Goal: Task Accomplishment & Management: Use online tool/utility

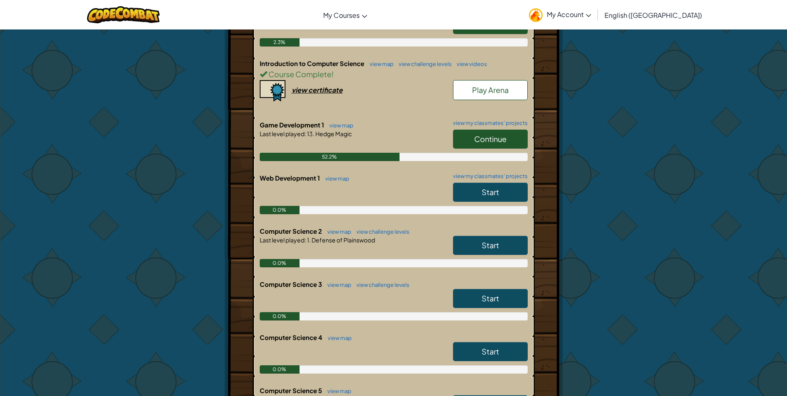
scroll to position [124, 0]
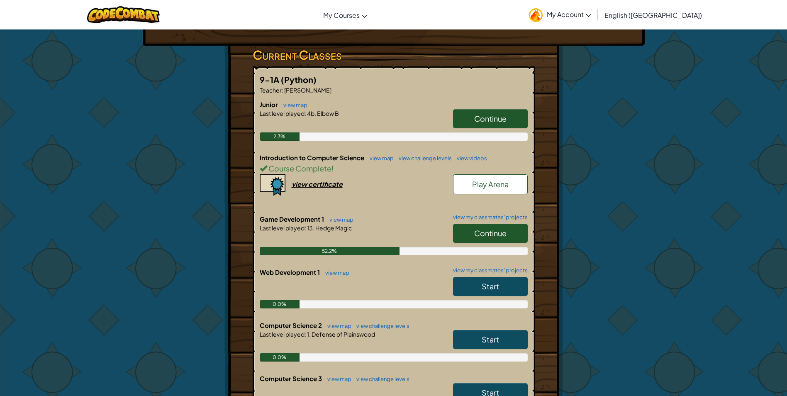
click at [475, 180] on span "Play Arena" at bounding box center [490, 184] width 36 height 10
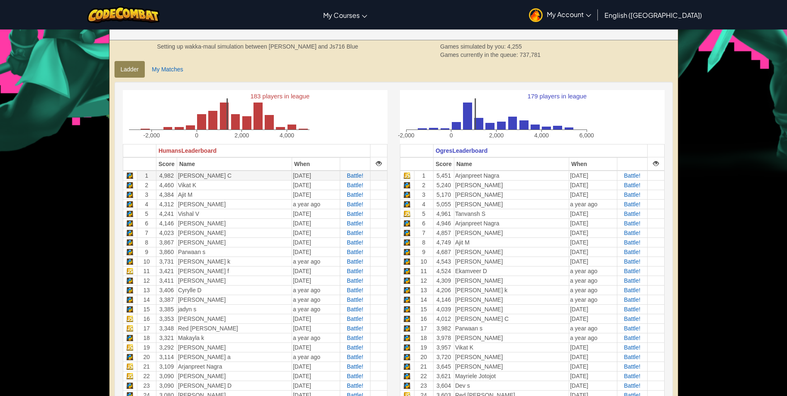
scroll to position [207, 0]
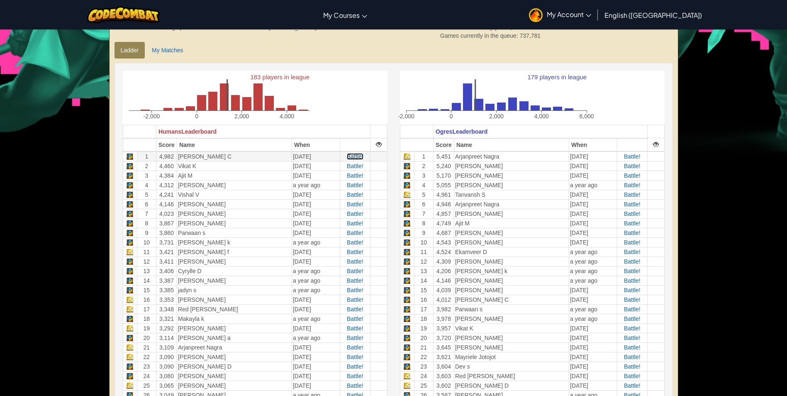
click at [359, 158] on span "Battle!" at bounding box center [355, 156] width 17 height 7
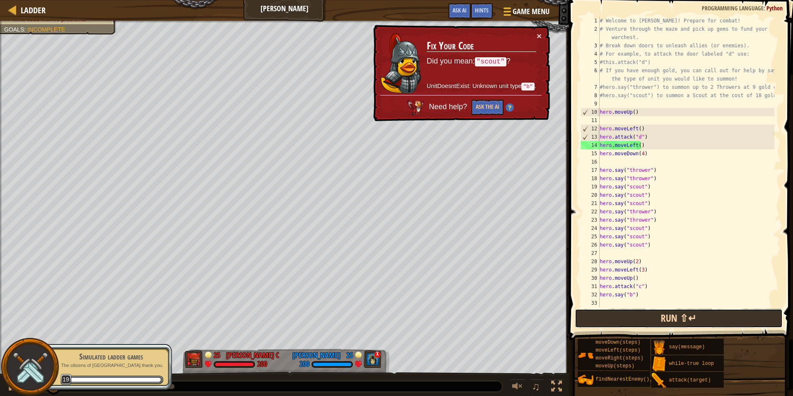
click at [616, 321] on button "Run ⇧↵" at bounding box center [679, 318] width 208 height 19
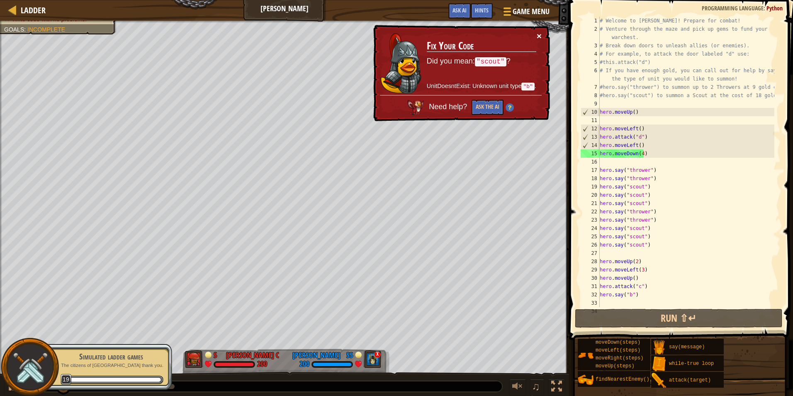
click at [538, 32] on button "×" at bounding box center [539, 36] width 5 height 9
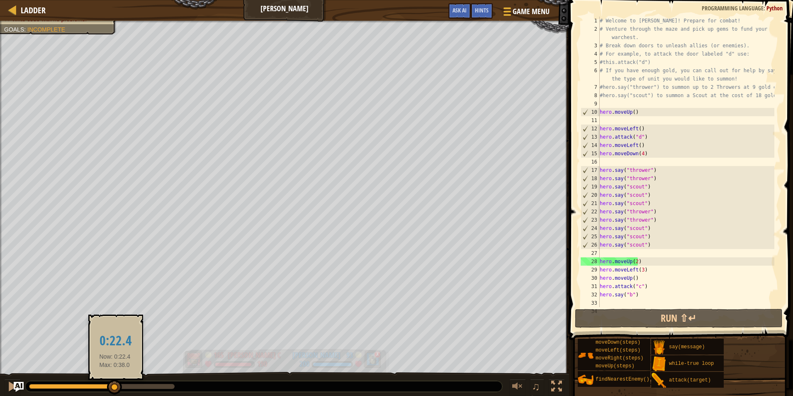
drag, startPoint x: 175, startPoint y: 385, endPoint x: 322, endPoint y: 354, distance: 149.7
click at [114, 391] on div at bounding box center [114, 386] width 15 height 15
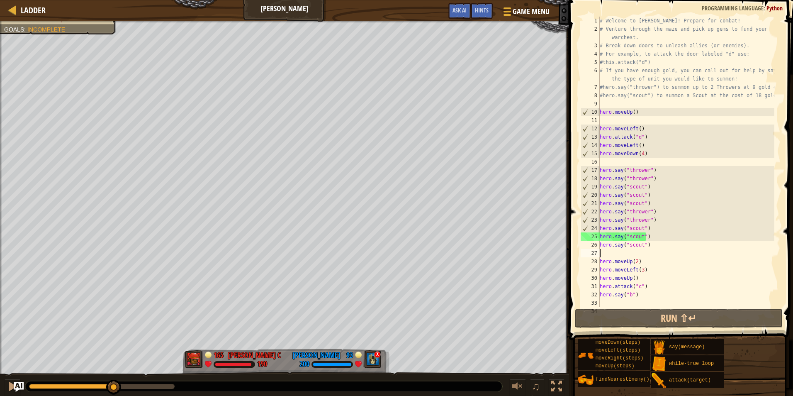
click at [627, 250] on div "# Welcome to [PERSON_NAME]! Prepare for combat! # Venture through the maze and …" at bounding box center [686, 170] width 176 height 307
click at [635, 263] on div "# Welcome to [PERSON_NAME]! Prepare for combat! # Venture through the maze and …" at bounding box center [686, 170] width 176 height 307
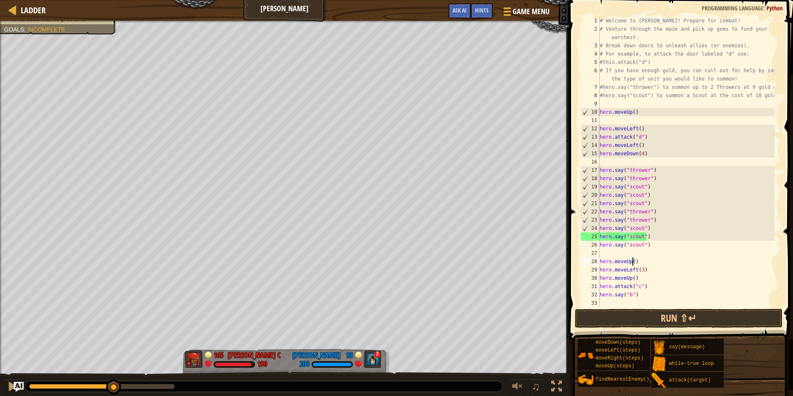
type textarea "hero.moveUp(1)"
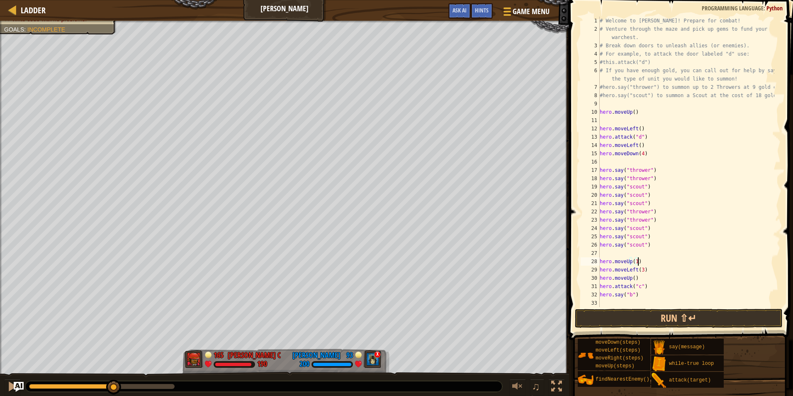
scroll to position [4, 0]
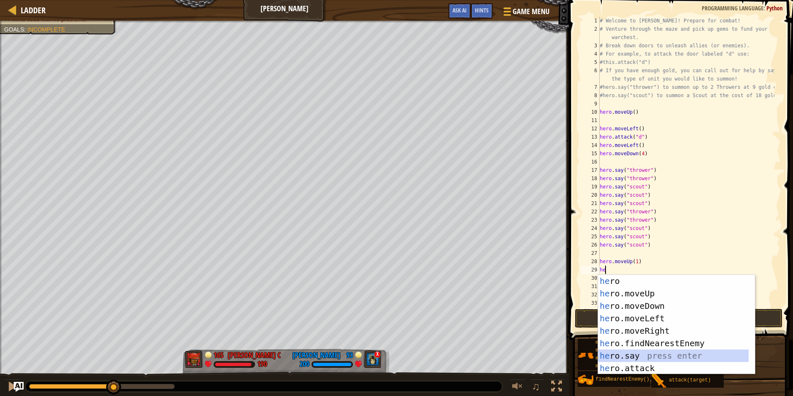
click at [629, 356] on div "he ro press enter he ro.moveUp press enter he ro.moveDown press enter he ro.mov…" at bounding box center [673, 337] width 151 height 124
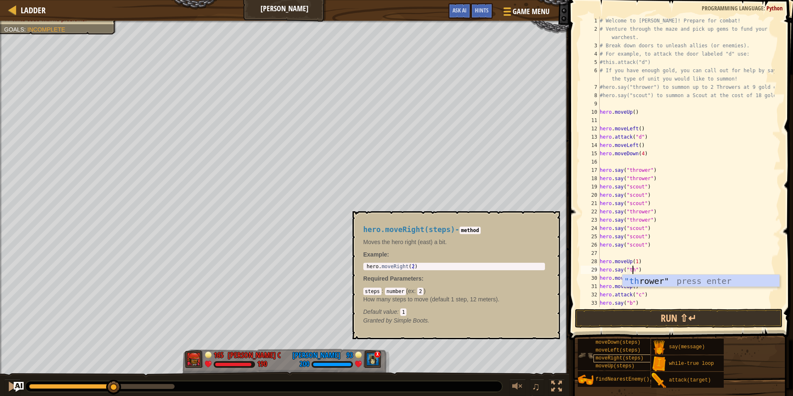
scroll to position [4, 3]
type textarea "hero.say("thrower")"
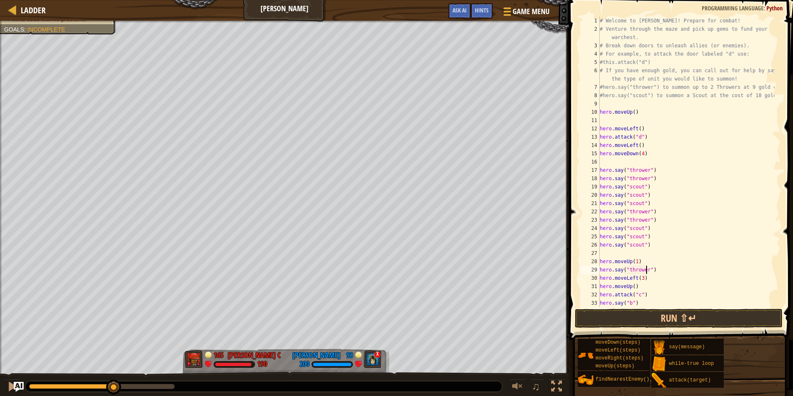
click at [653, 270] on div "# Welcome to [PERSON_NAME]! Prepare for combat! # Venture through the maze and …" at bounding box center [686, 170] width 176 height 307
click at [601, 275] on div "# Welcome to [PERSON_NAME]! Prepare for combat! # Venture through the maze and …" at bounding box center [686, 170] width 176 height 307
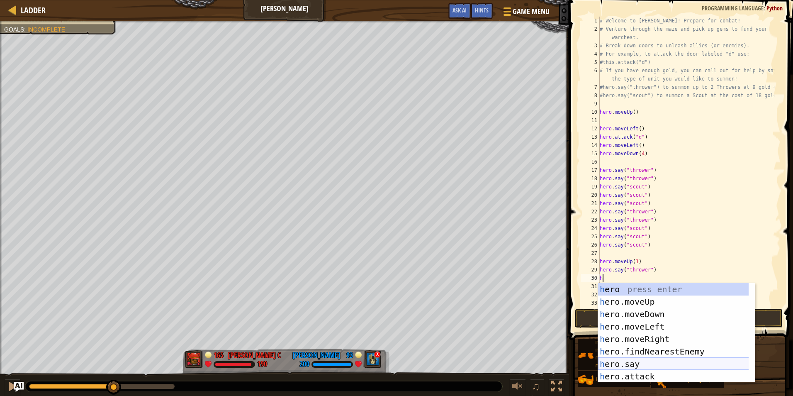
click at [673, 360] on div "h ero press enter h ero.moveUp press enter h ero.moveDown press enter h ero.mov…" at bounding box center [676, 345] width 157 height 124
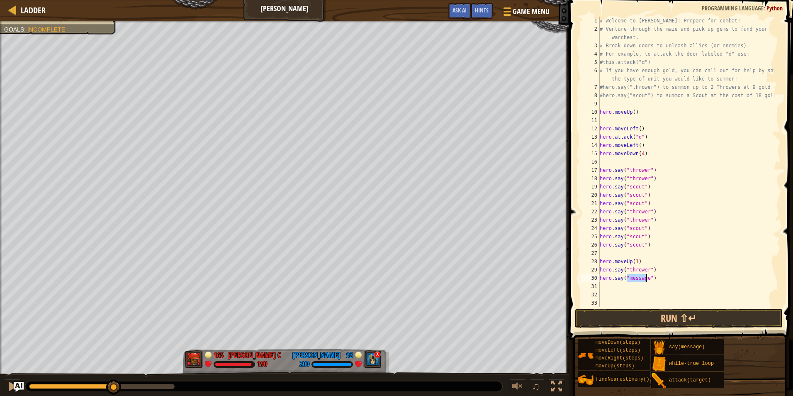
scroll to position [4, 2]
click at [664, 292] on div ""sc out" press enter" at bounding box center [701, 301] width 157 height 37
type textarea "hero.say("scout")"
click at [615, 286] on div "# Welcome to [PERSON_NAME]! Prepare for combat! # Venture through the maze and …" at bounding box center [686, 170] width 176 height 307
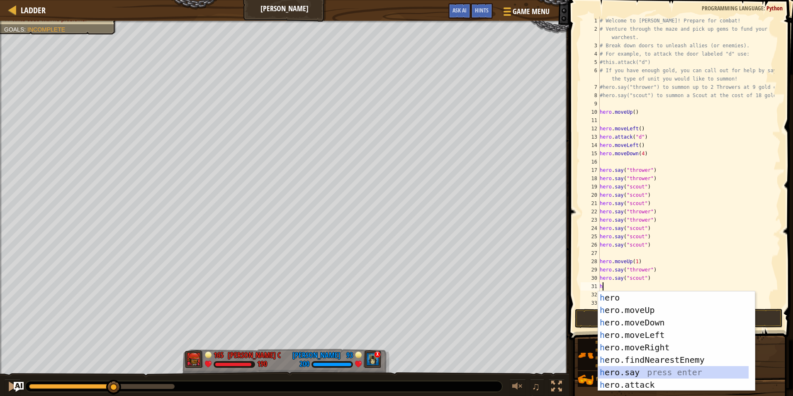
click at [626, 368] on div "h ero press enter h ero.moveUp press enter h ero.moveDown press enter h ero.mov…" at bounding box center [676, 353] width 157 height 124
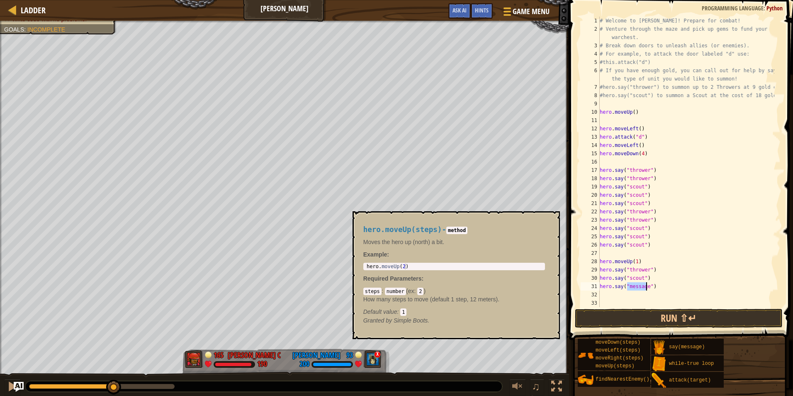
scroll to position [4, 2]
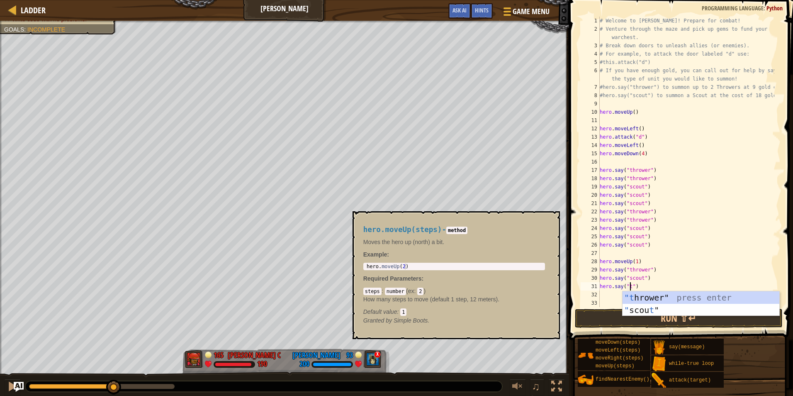
type textarea "hero.say("th")"
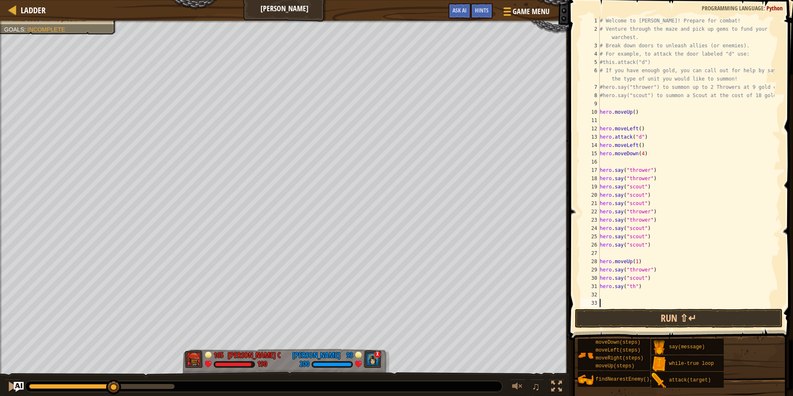
click at [643, 304] on div "# Welcome to [PERSON_NAME]! Prepare for combat! # Venture through the maze and …" at bounding box center [686, 170] width 176 height 307
click at [633, 316] on button "Run ⇧↵" at bounding box center [679, 318] width 208 height 19
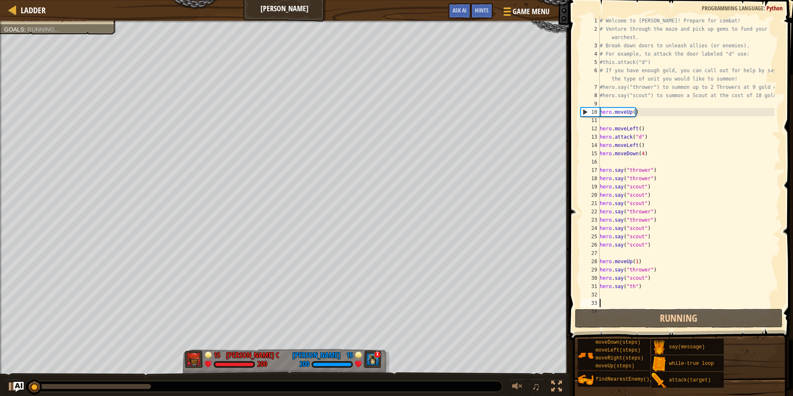
click at [633, 290] on div "# Welcome to [PERSON_NAME]! Prepare for combat! # Venture through the maze and …" at bounding box center [686, 170] width 176 height 307
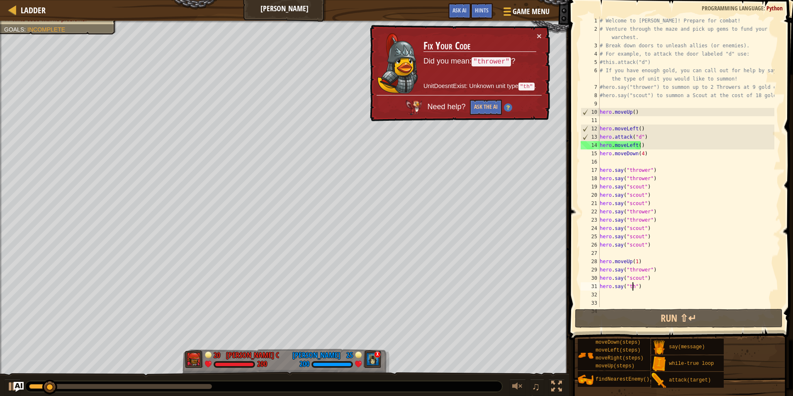
scroll to position [4, 3]
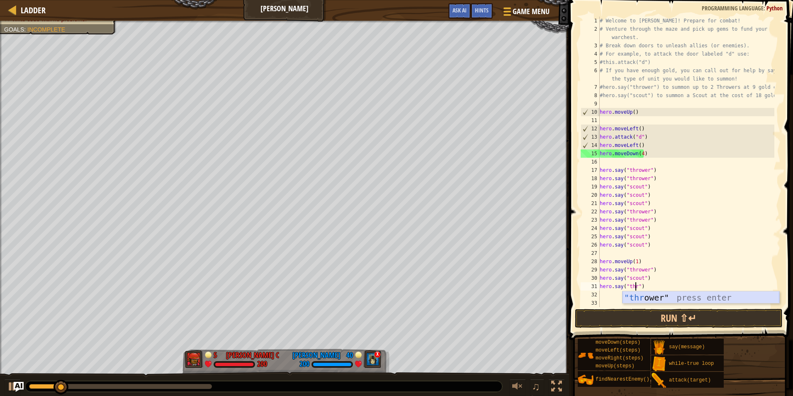
click at [643, 297] on div ""thr ower" press enter" at bounding box center [701, 309] width 157 height 37
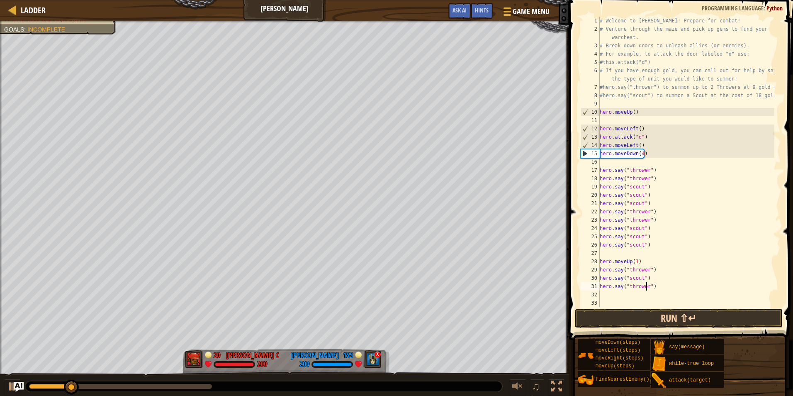
type textarea "hero.say("thrower")"
click at [639, 314] on button "Run ⇧↵" at bounding box center [679, 318] width 208 height 19
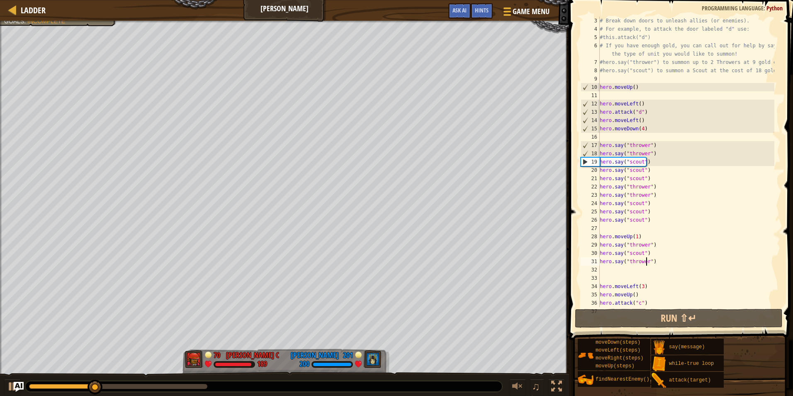
scroll to position [25, 0]
click at [613, 270] on div "# Break down doors to unleash allies (or enemies). # For example, to attack the…" at bounding box center [686, 170] width 176 height 307
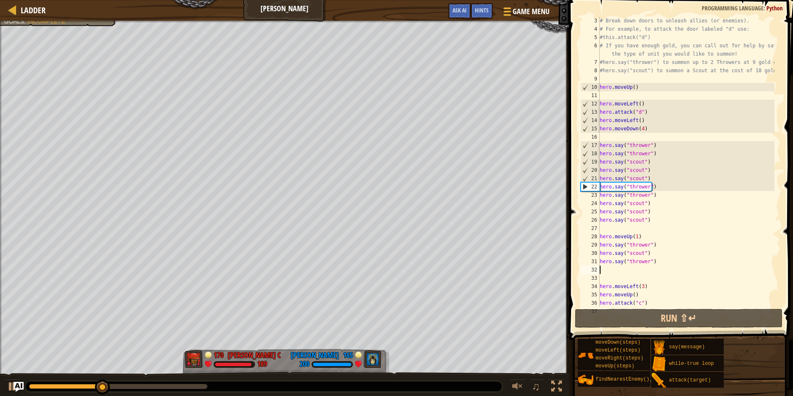
type textarea "h"
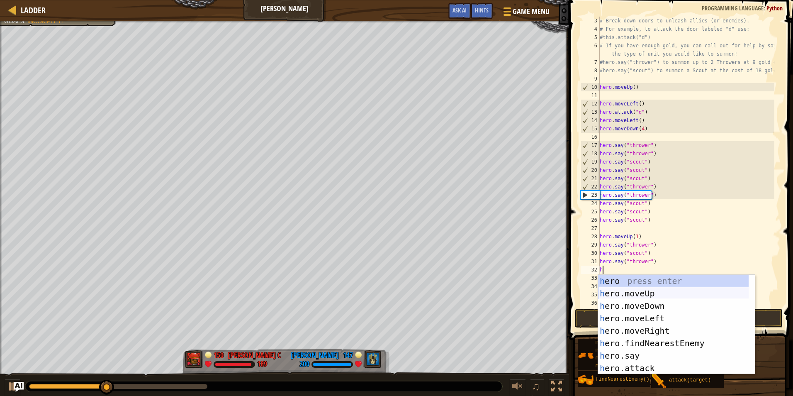
click at [620, 291] on div "h ero press enter h ero.moveUp press enter h ero.moveDown press enter h ero.mov…" at bounding box center [676, 337] width 157 height 124
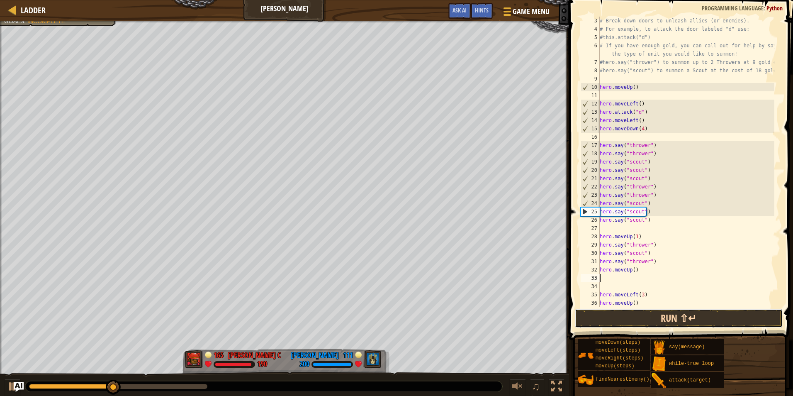
click at [625, 325] on button "Run ⇧↵" at bounding box center [679, 318] width 208 height 19
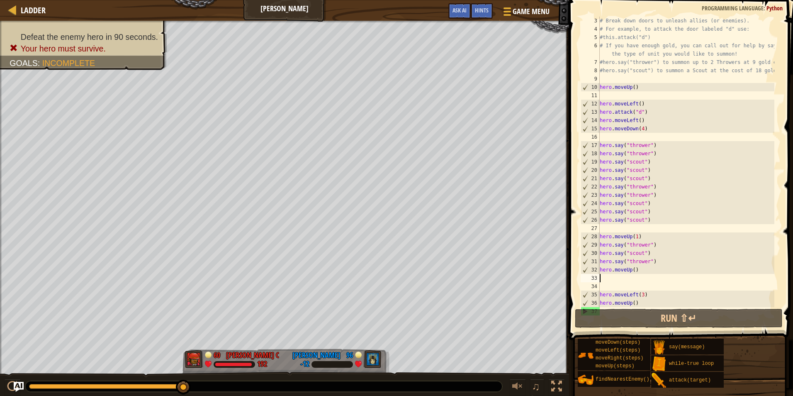
drag, startPoint x: 60, startPoint y: 389, endPoint x: 193, endPoint y: 397, distance: 133.4
click at [193, 0] on html "Ladder Wakka Maul Game Menu Done Hints Ask AI 1 ההההההההההההההההההההההההההההההה…" at bounding box center [396, 0] width 793 height 0
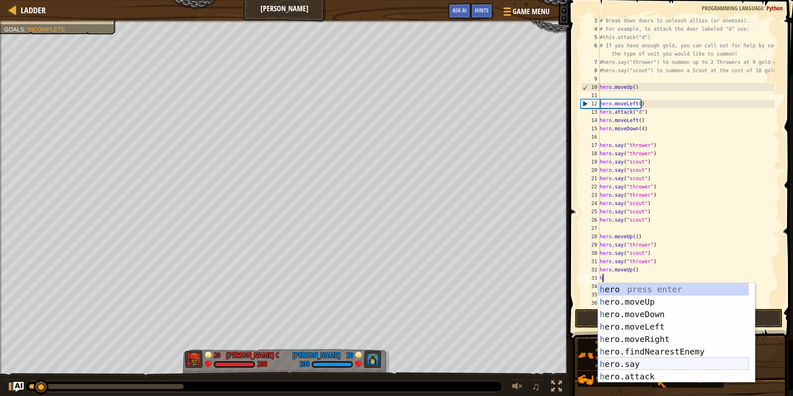
click at [635, 359] on div "h ero press enter h ero.moveUp press enter h ero.moveDown press enter h ero.mov…" at bounding box center [673, 345] width 151 height 124
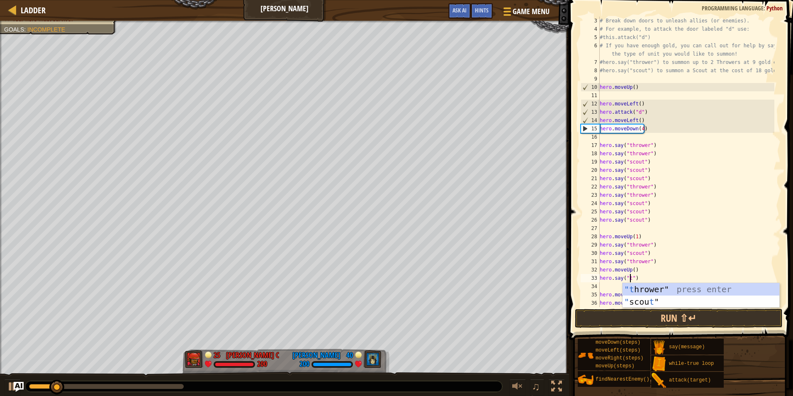
scroll to position [4, 2]
click at [655, 289] on div ""t hrower" press enter " scou t " press enter" at bounding box center [701, 308] width 157 height 50
type textarea "hero.say("thrower")"
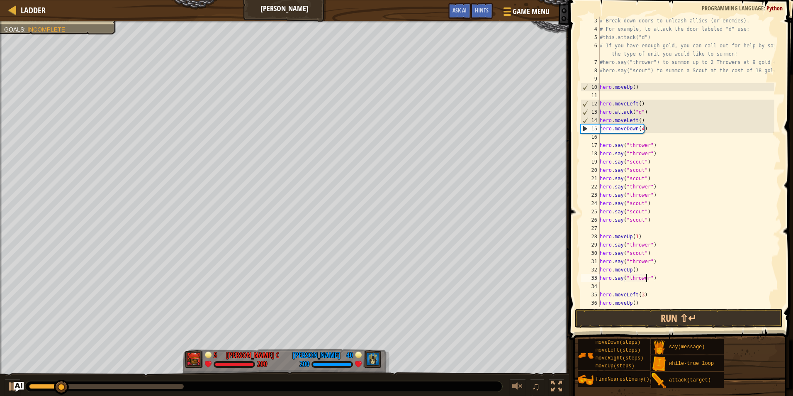
click at [636, 287] on div "# Break down doors to unleash allies (or enemies). # For example, to attack the…" at bounding box center [686, 170] width 176 height 307
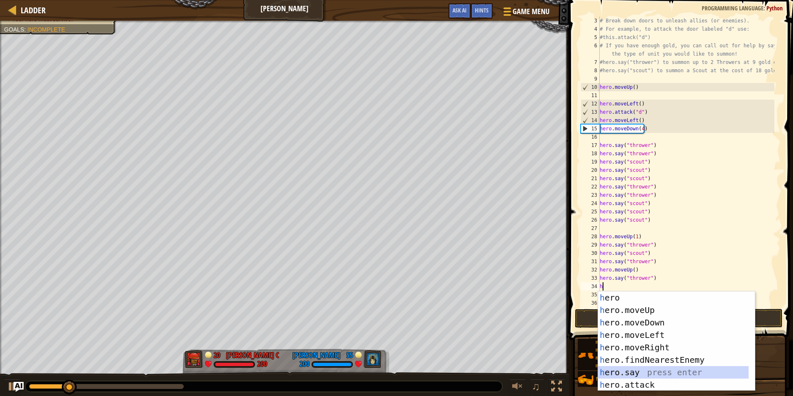
click at [636, 372] on div "h ero press enter h ero.moveUp press enter h ero.moveDown press enter h ero.mov…" at bounding box center [676, 353] width 157 height 124
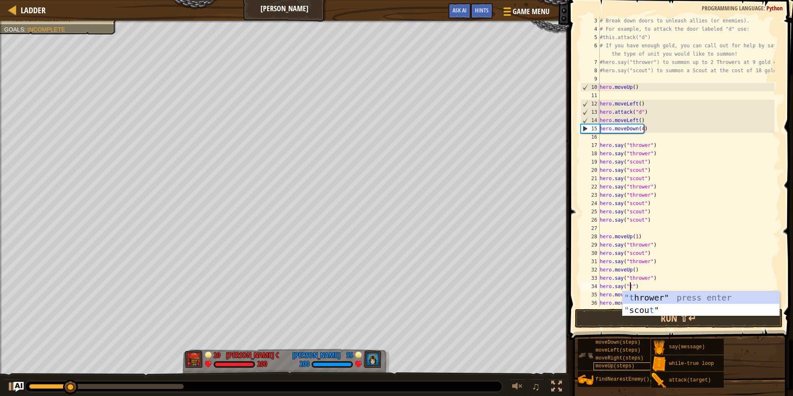
scroll to position [4, 2]
click at [655, 299] on div ""t hrower" press enter " scou t " press enter" at bounding box center [701, 316] width 157 height 50
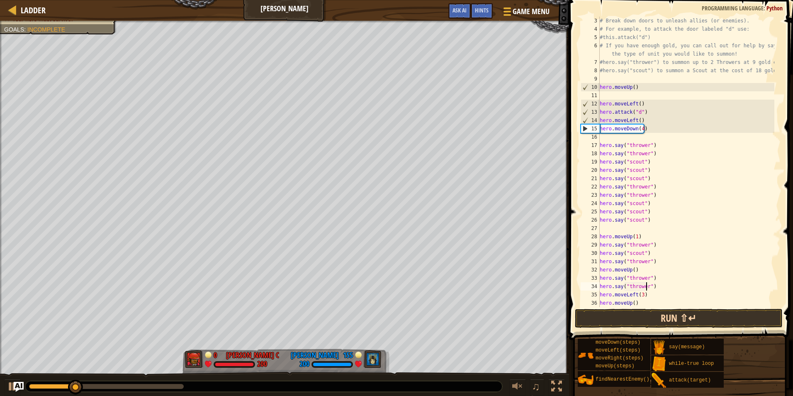
type textarea "hero.say("thrower")"
click at [650, 309] on button "Run ⇧↵" at bounding box center [679, 318] width 208 height 19
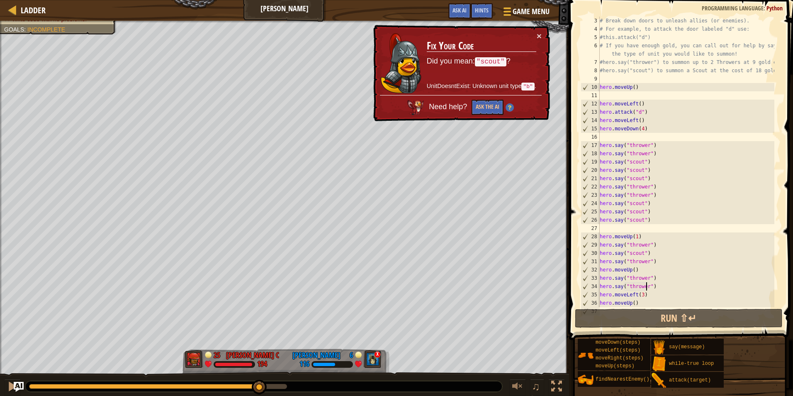
drag, startPoint x: 58, startPoint y: 389, endPoint x: 260, endPoint y: 397, distance: 201.7
click at [260, 0] on html "Ladder Wakka Maul Game Menu Done Hints Ask AI 1 ההההההההההההההההההההההההההההההה…" at bounding box center [396, 0] width 793 height 0
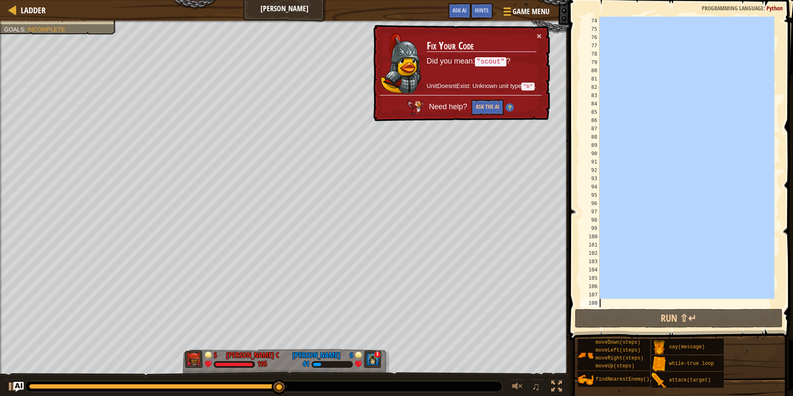
scroll to position [622, 0]
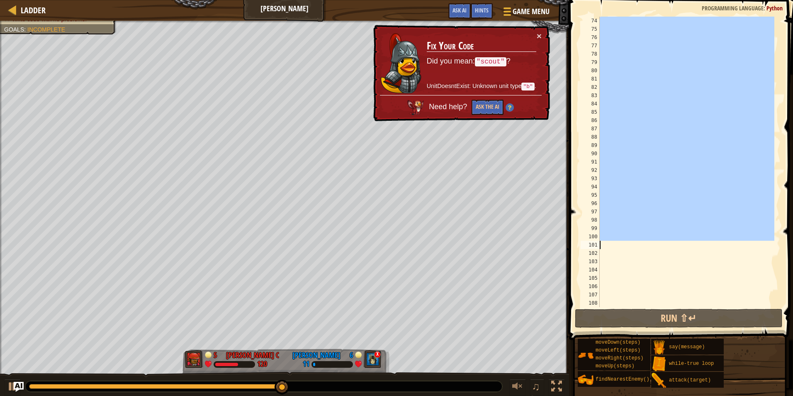
drag, startPoint x: 607, startPoint y: 204, endPoint x: 641, endPoint y: 246, distance: 53.6
click at [641, 246] on div at bounding box center [686, 170] width 176 height 307
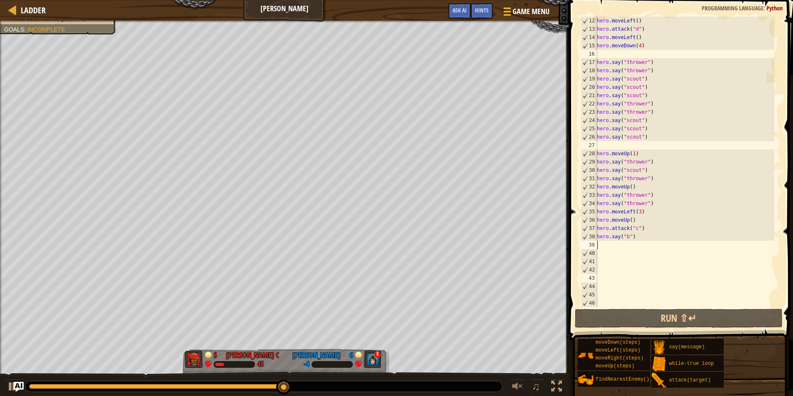
scroll to position [108, 0]
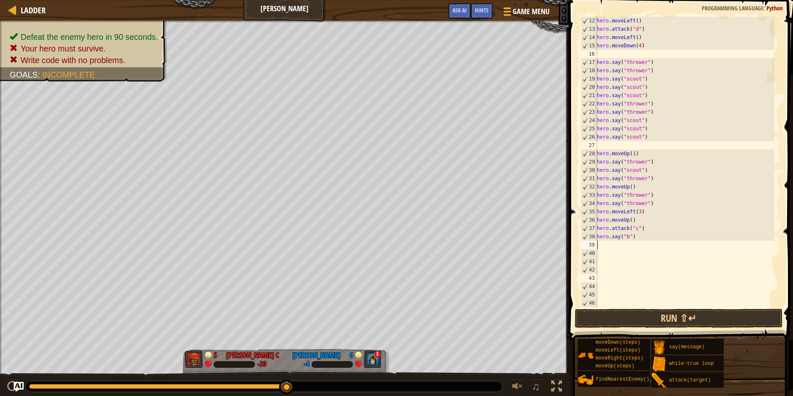
type textarea "h"
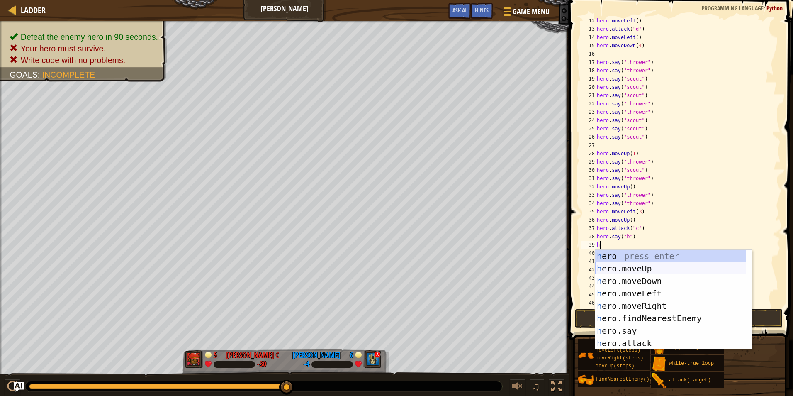
click at [623, 265] on div "h ero press enter h ero.moveUp press enter h ero.moveDown press enter h ero.mov…" at bounding box center [673, 312] width 157 height 124
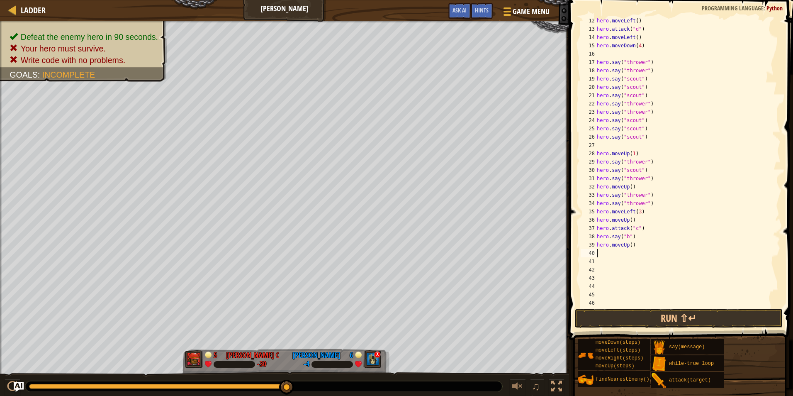
type textarea "h"
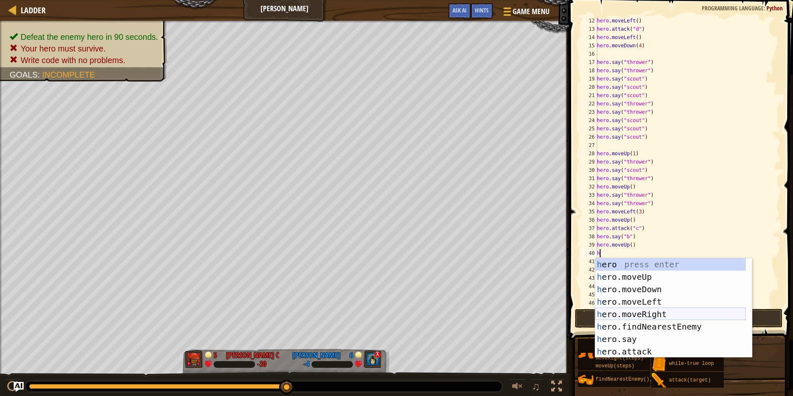
click at [622, 313] on div "h ero press enter h ero.moveUp press enter h ero.moveDown press enter h ero.mov…" at bounding box center [670, 320] width 151 height 124
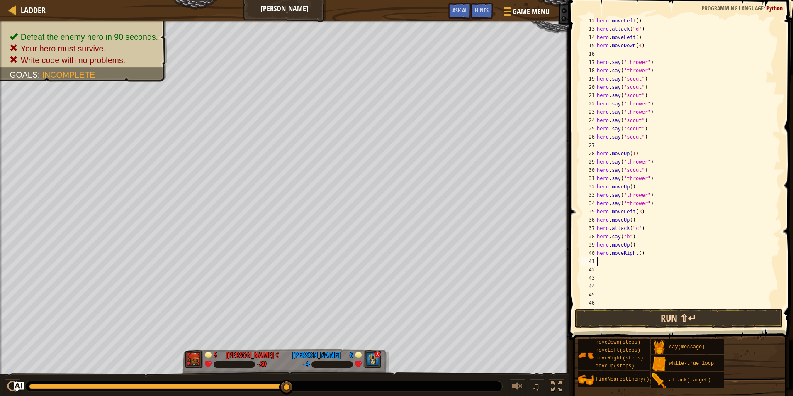
type textarea "h"
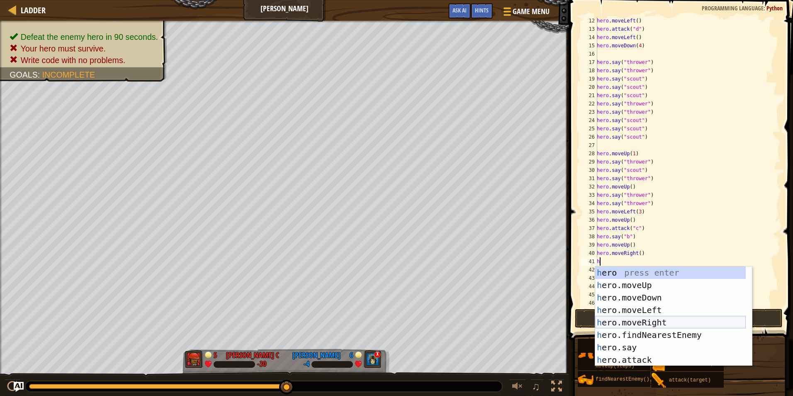
click at [628, 321] on div "h ero press enter h ero.moveUp press enter h ero.moveDown press enter h ero.mov…" at bounding box center [670, 328] width 151 height 124
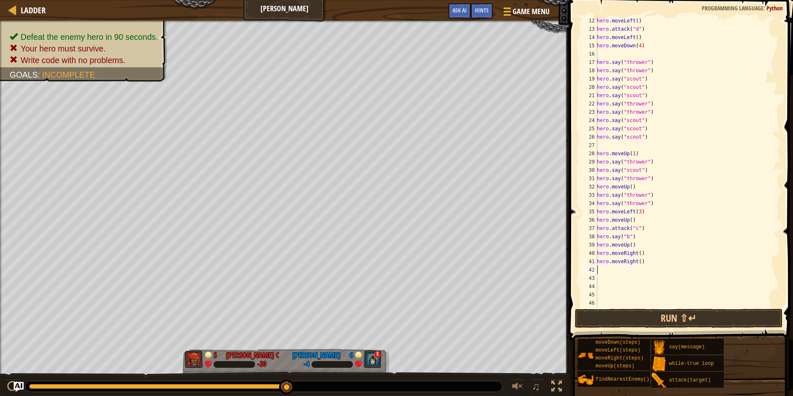
type textarea "h"
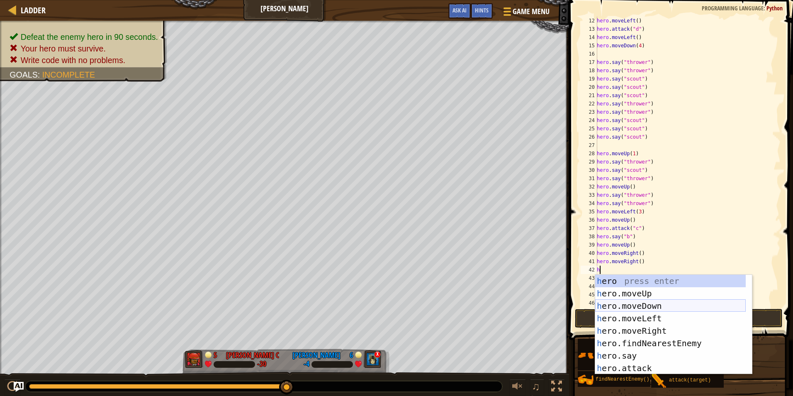
click at [622, 304] on div "h ero press enter h ero.moveUp press enter h ero.moveDown press enter h ero.mov…" at bounding box center [670, 337] width 151 height 124
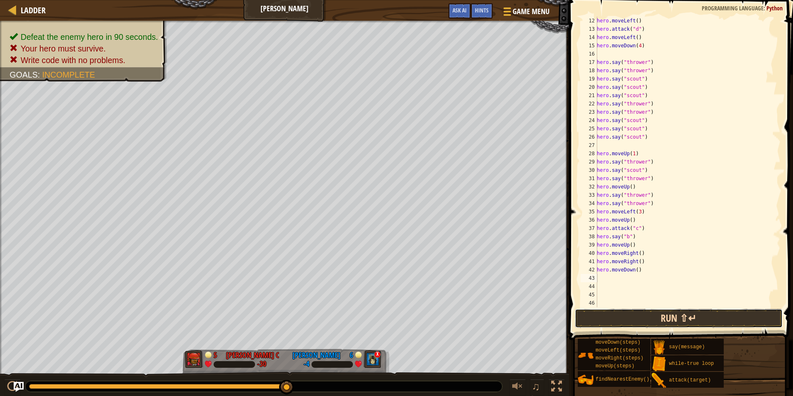
click at [627, 319] on button "Run ⇧↵" at bounding box center [679, 318] width 208 height 19
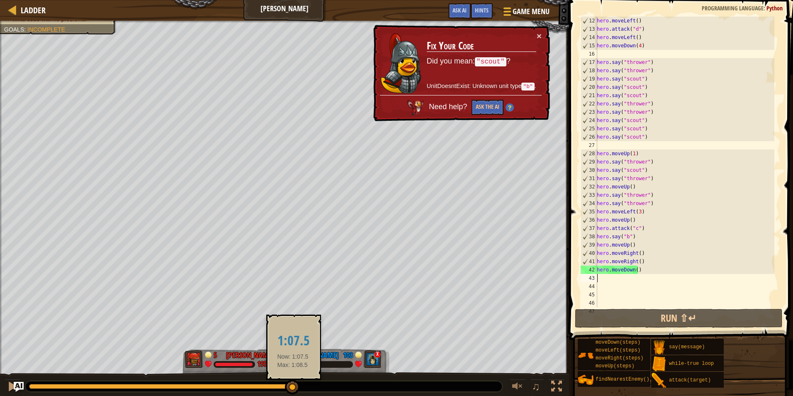
drag, startPoint x: 61, startPoint y: 385, endPoint x: 306, endPoint y: 384, distance: 245.9
click at [292, 389] on div at bounding box center [292, 386] width 15 height 15
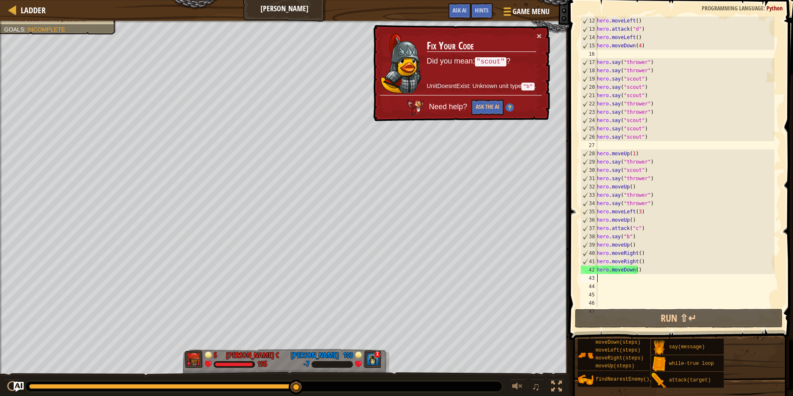
type textarea "h"
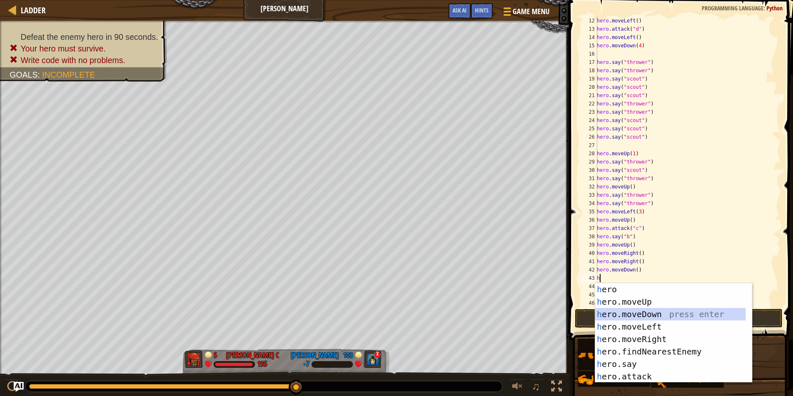
click at [640, 312] on div "h ero press enter h ero.moveUp press enter h ero.moveDown press enter h ero.mov…" at bounding box center [670, 345] width 151 height 124
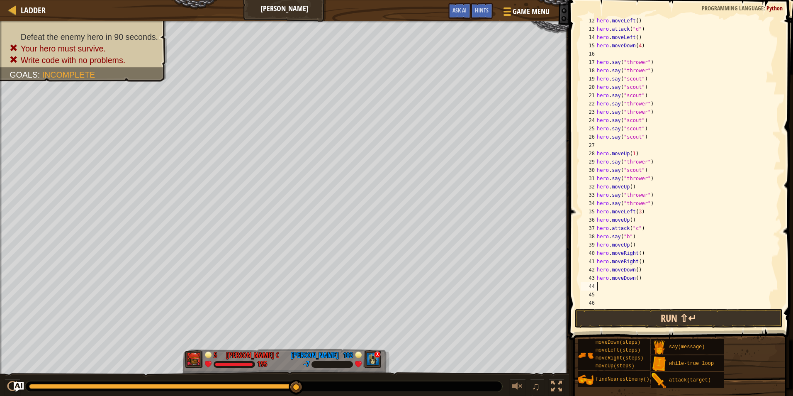
type textarea "h"
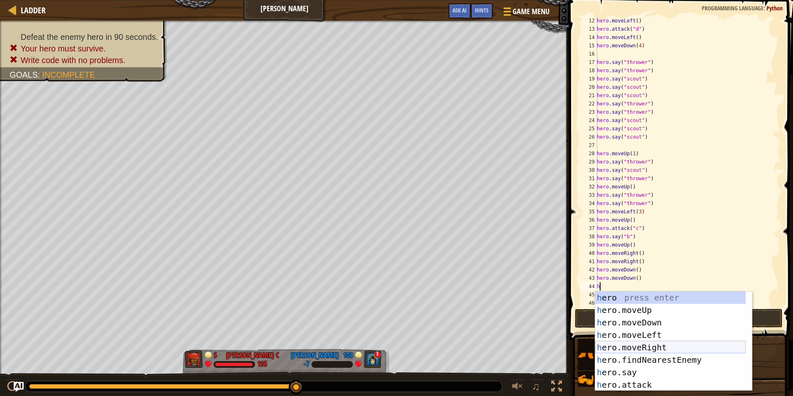
click at [645, 347] on div "h ero press enter h ero.moveUp press enter h ero.moveDown press enter h ero.mov…" at bounding box center [670, 353] width 151 height 124
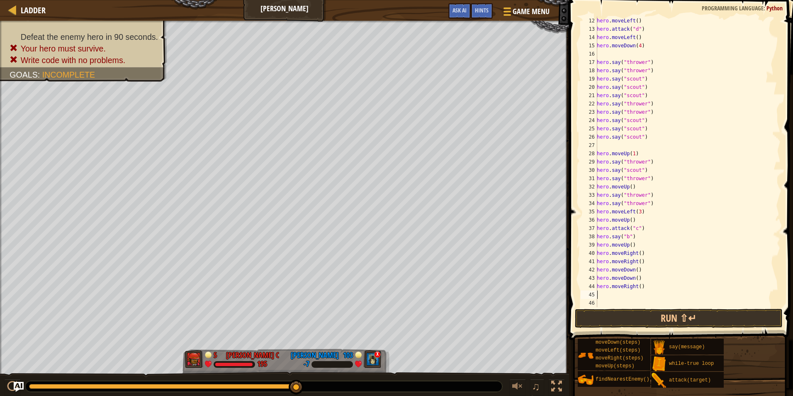
type textarea "h"
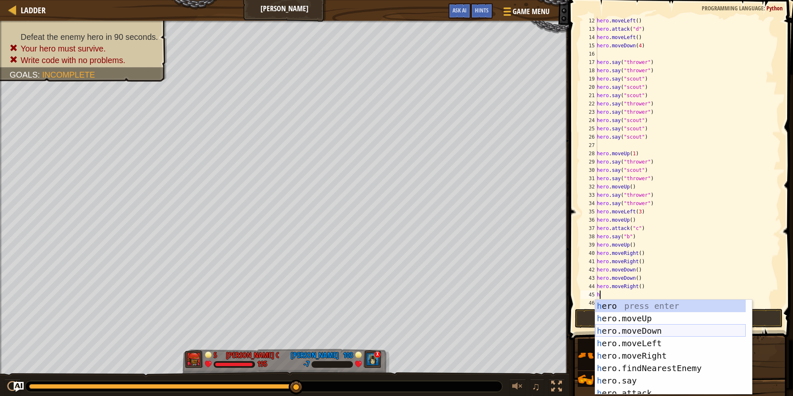
click at [640, 331] on div "h ero press enter h ero.moveUp press enter h ero.moveDown press enter h ero.mov…" at bounding box center [670, 359] width 151 height 120
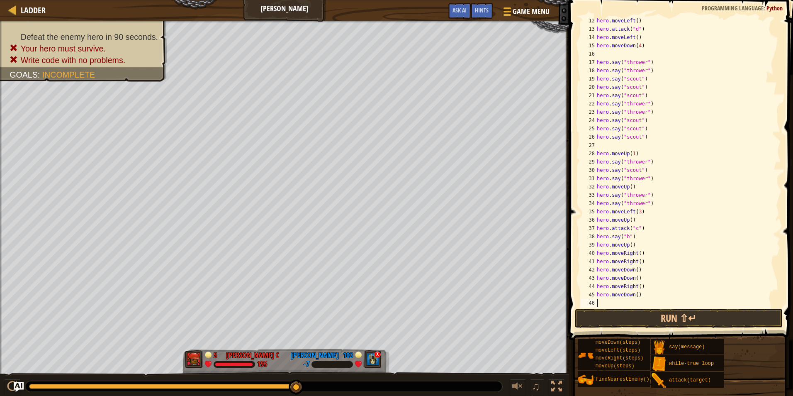
click at [633, 294] on div "hero . moveLeft ( ) hero . attack ( "d" ) hero . moveLeft ( ) hero . moveDown (…" at bounding box center [684, 170] width 179 height 307
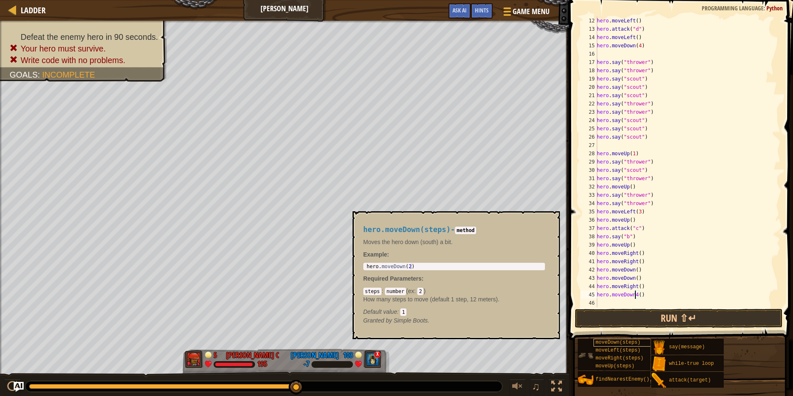
type textarea "hero.moveDown()"
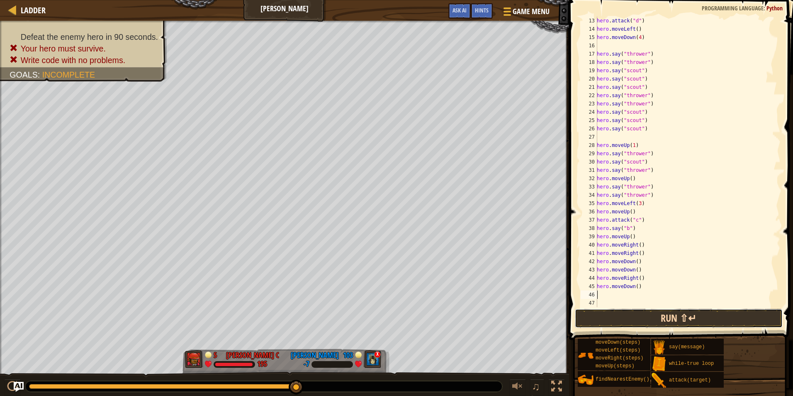
click at [616, 311] on button "Run ⇧↵" at bounding box center [679, 318] width 208 height 19
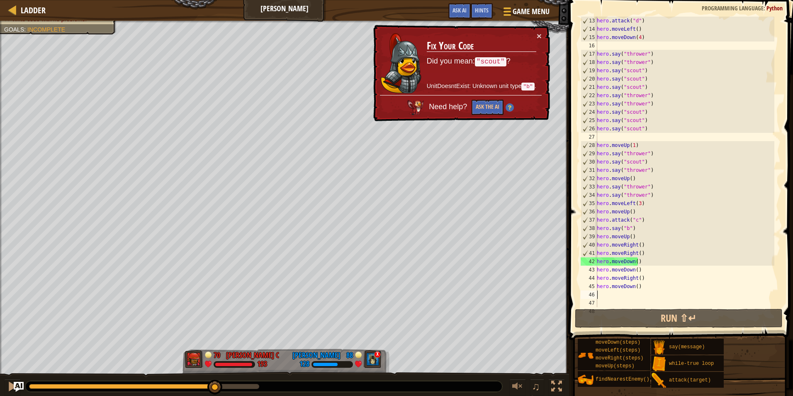
drag, startPoint x: 67, startPoint y: 388, endPoint x: 216, endPoint y: 416, distance: 151.5
click at [216, 0] on html "Ladder Wakka Maul Game Menu Done Hints Ask AI 1 ההההההההההההההההההההההההההההההה…" at bounding box center [396, 0] width 793 height 0
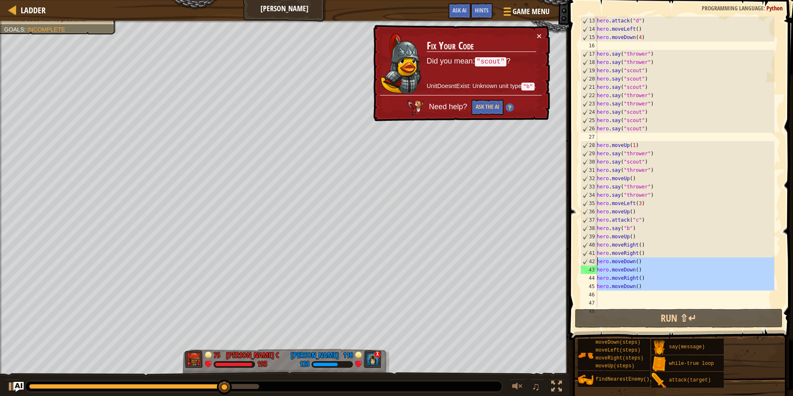
drag, startPoint x: 658, startPoint y: 296, endPoint x: 588, endPoint y: 265, distance: 76.1
click at [588, 265] on div "13 14 15 16 17 18 19 20 21 22 23 24 25 26 27 28 29 30 31 32 33 34 35 36 37 38 3…" at bounding box center [680, 162] width 202 height 290
type textarea "hero.moveDown() hero.moveDown()"
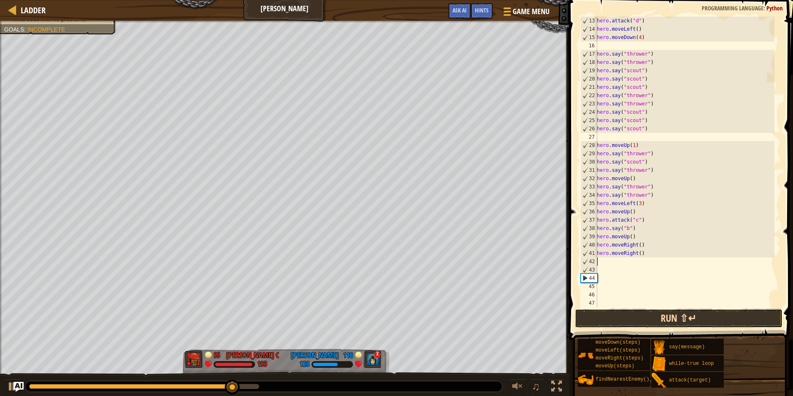
click at [603, 324] on button "Run ⇧↵" at bounding box center [679, 318] width 208 height 19
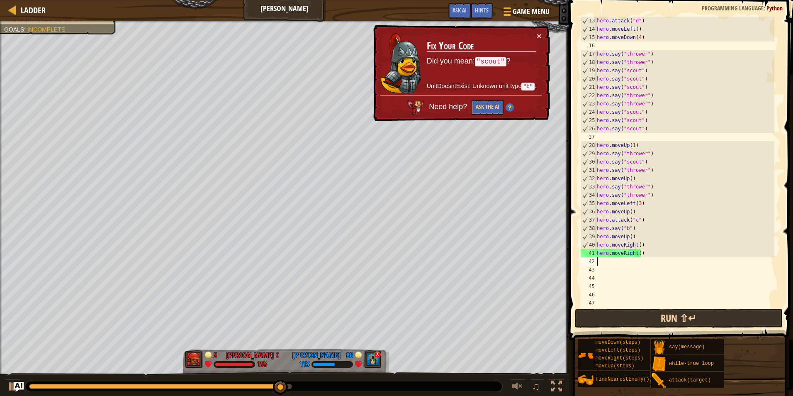
type textarea "h"
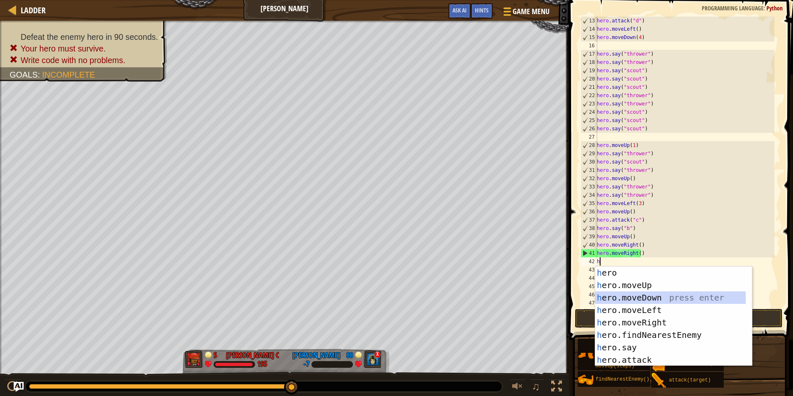
click at [630, 297] on div "h ero press enter h ero.moveUp press enter h ero.moveDown press enter h ero.mov…" at bounding box center [670, 328] width 151 height 124
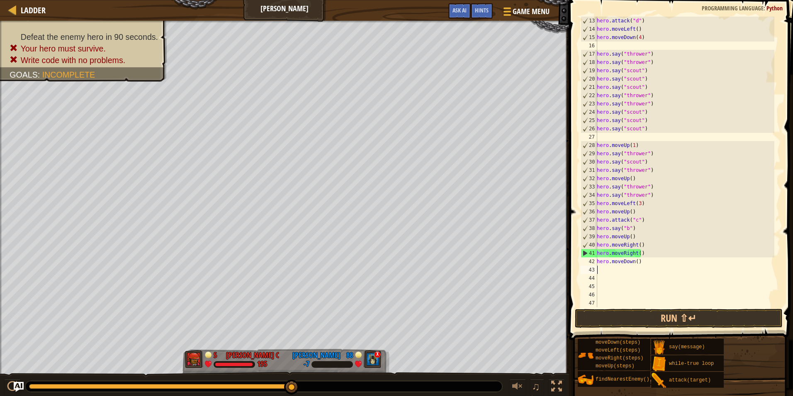
type textarea "h"
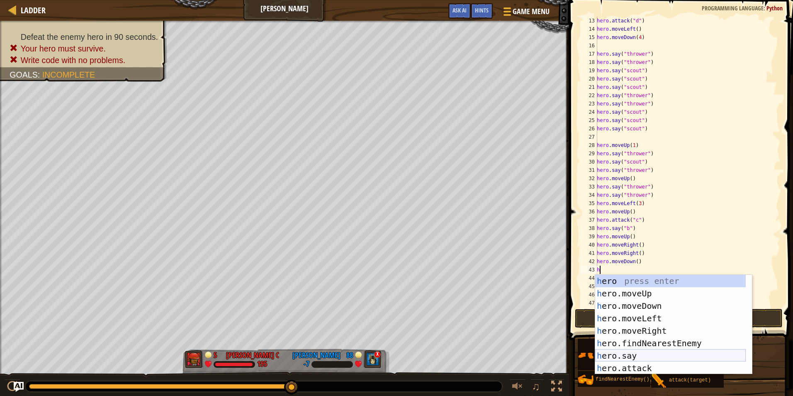
click at [660, 353] on div "h ero press enter h ero.moveUp press enter h ero.moveDown press enter h ero.mov…" at bounding box center [670, 337] width 151 height 124
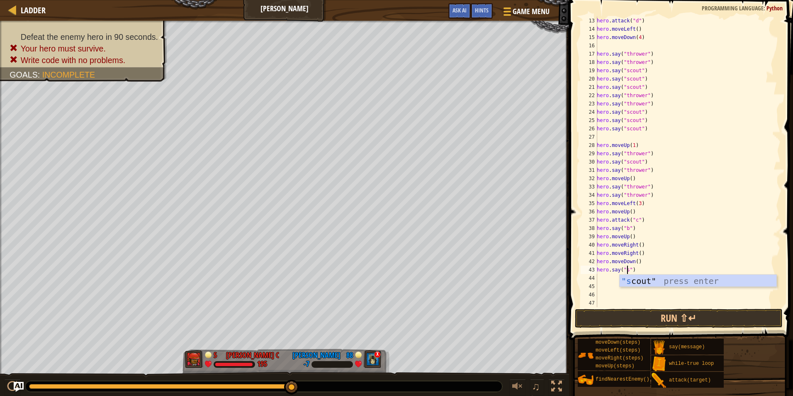
scroll to position [4, 2]
click at [640, 278] on div ""s cout" press enter" at bounding box center [698, 293] width 157 height 37
type textarea "hero.say("scout")"
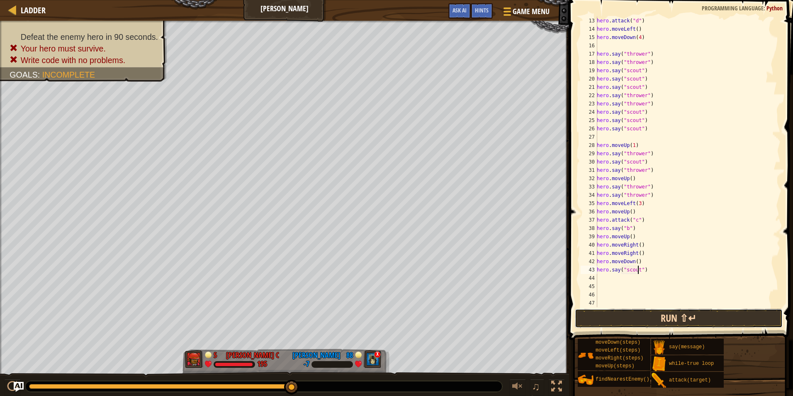
click at [620, 319] on button "Run ⇧↵" at bounding box center [679, 318] width 208 height 19
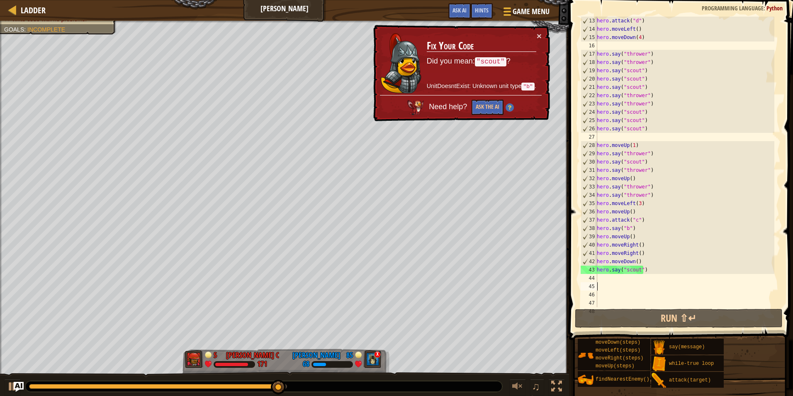
click at [601, 282] on div "hero . attack ( "d" ) hero . moveLeft ( ) hero . moveDown ( 4 ) hero . say ( "t…" at bounding box center [684, 170] width 179 height 307
click at [605, 281] on div "hero . attack ( "d" ) hero . moveLeft ( ) hero . moveDown ( 4 ) hero . say ( "t…" at bounding box center [684, 170] width 179 height 307
type textarea "h"
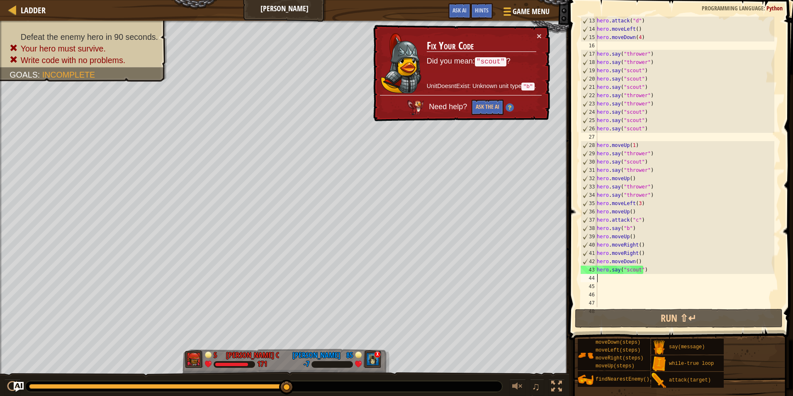
drag, startPoint x: 634, startPoint y: 261, endPoint x: 642, endPoint y: 265, distance: 9.5
click at [642, 265] on div "hero . attack ( "d" ) hero . moveLeft ( ) hero . moveDown ( 4 ) hero . say ( "t…" at bounding box center [684, 170] width 179 height 307
click at [636, 262] on div "hero . attack ( "d" ) hero . moveLeft ( ) hero . moveDown ( 4 ) hero . say ( "t…" at bounding box center [684, 162] width 179 height 290
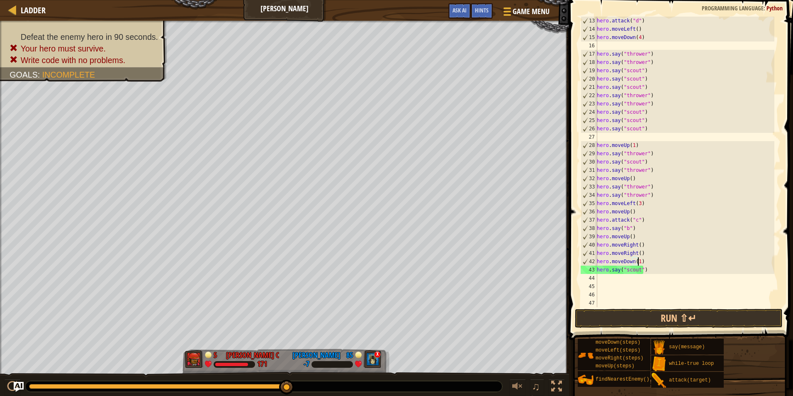
type textarea "hero.moveDown(12)"
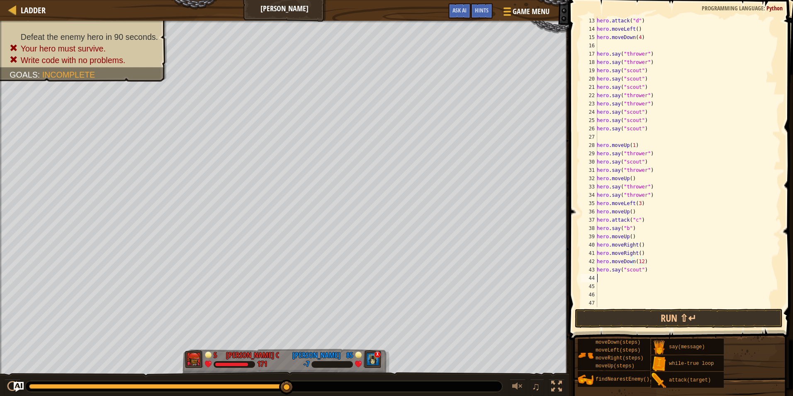
click at [608, 281] on div "hero . attack ( "d" ) hero . moveLeft ( ) hero . moveDown ( 4 ) hero . say ( "t…" at bounding box center [684, 170] width 179 height 307
type textarea "h"
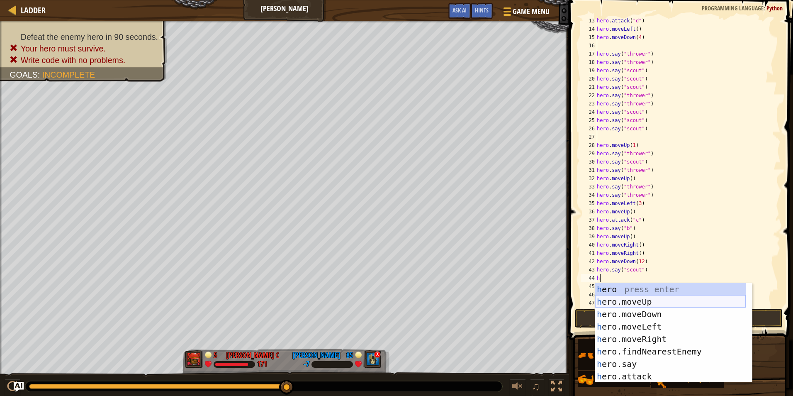
click at [623, 307] on div "h ero press enter h ero.moveUp press enter h ero.moveDown press enter h ero.mov…" at bounding box center [670, 345] width 151 height 124
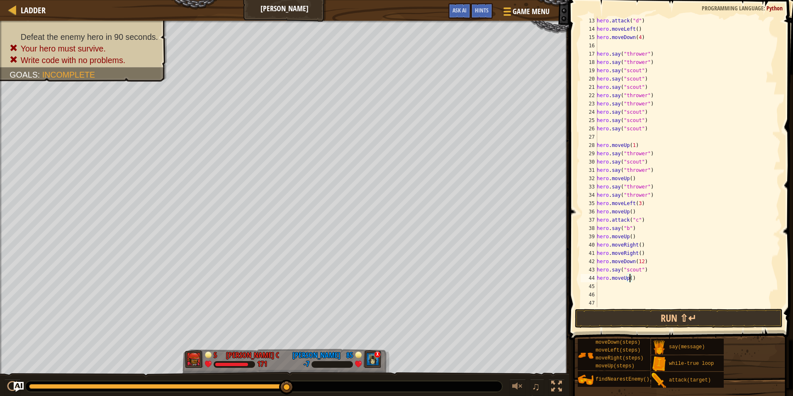
click at [629, 279] on div "hero . attack ( "d" ) hero . moveLeft ( ) hero . moveDown ( 4 ) hero . say ( "t…" at bounding box center [684, 170] width 179 height 307
type textarea "hero.moveUp(3)"
click at [621, 284] on div "hero . attack ( "d" ) hero . moveLeft ( ) hero . moveDown ( 4 ) hero . say ( "t…" at bounding box center [684, 170] width 179 height 307
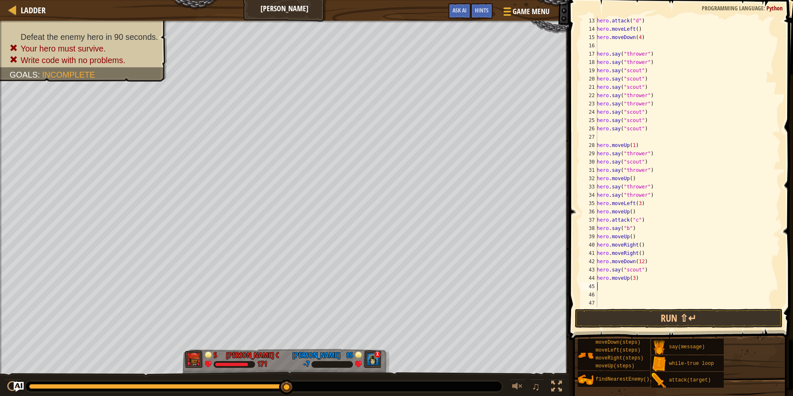
type textarea "h"
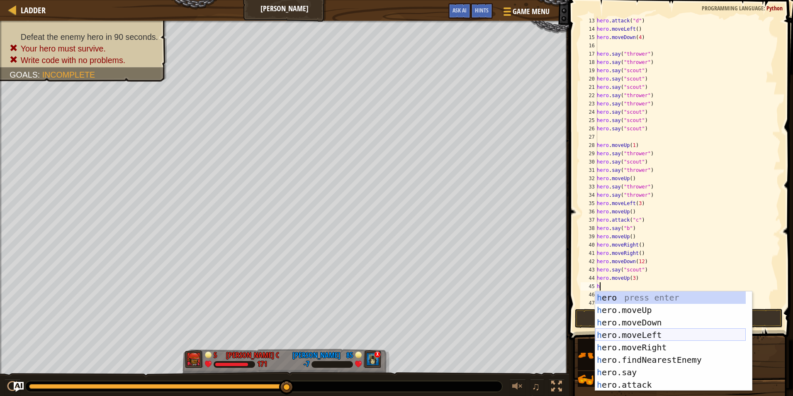
click at [620, 334] on div "h ero press enter h ero.moveUp press enter h ero.moveDown press enter h ero.mov…" at bounding box center [670, 353] width 151 height 124
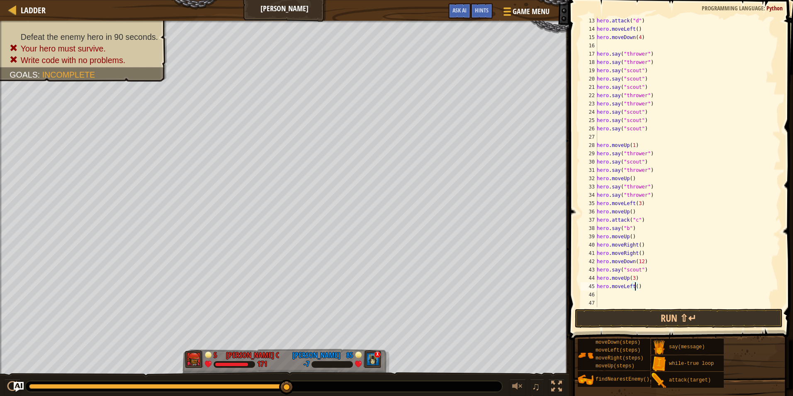
click at [635, 286] on div "hero . attack ( "d" ) hero . moveLeft ( ) hero . moveDown ( 4 ) hero . say ( "t…" at bounding box center [684, 170] width 179 height 307
click at [635, 310] on button "Run ⇧↵" at bounding box center [679, 318] width 208 height 19
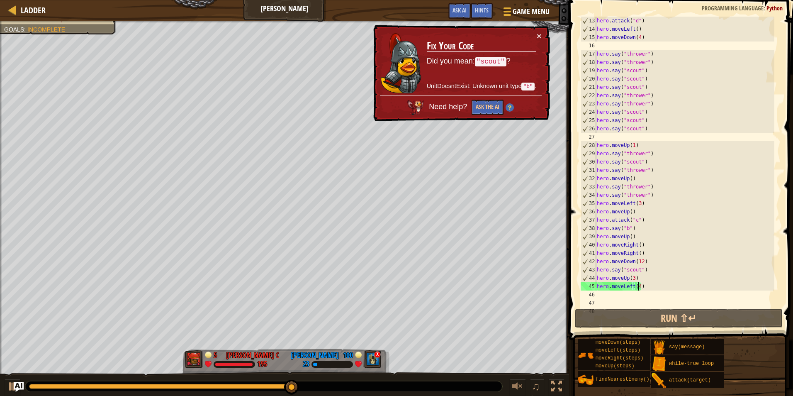
click at [632, 278] on div "hero . attack ( "d" ) hero . moveLeft ( ) hero . moveDown ( 4 ) hero . say ( "t…" at bounding box center [684, 170] width 179 height 307
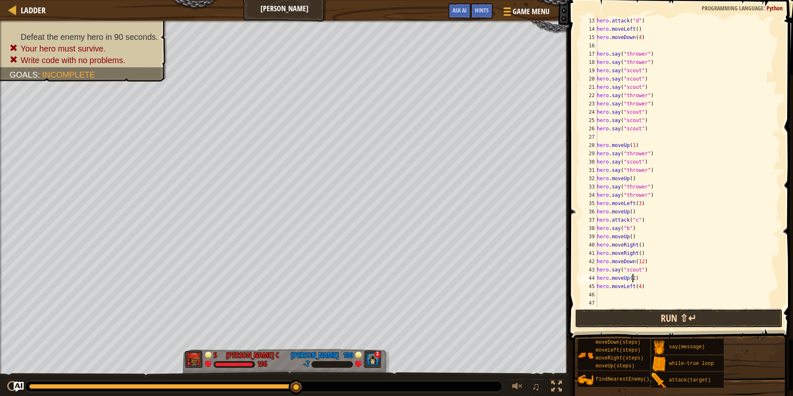
click at [653, 315] on button "Run ⇧↵" at bounding box center [679, 318] width 208 height 19
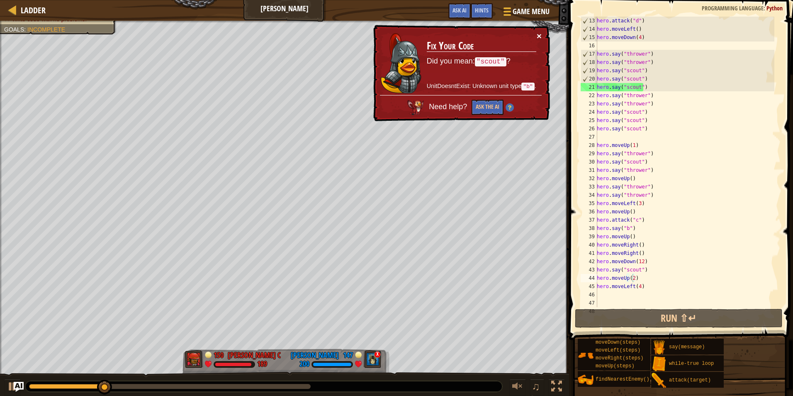
click at [541, 33] on button "×" at bounding box center [539, 36] width 5 height 9
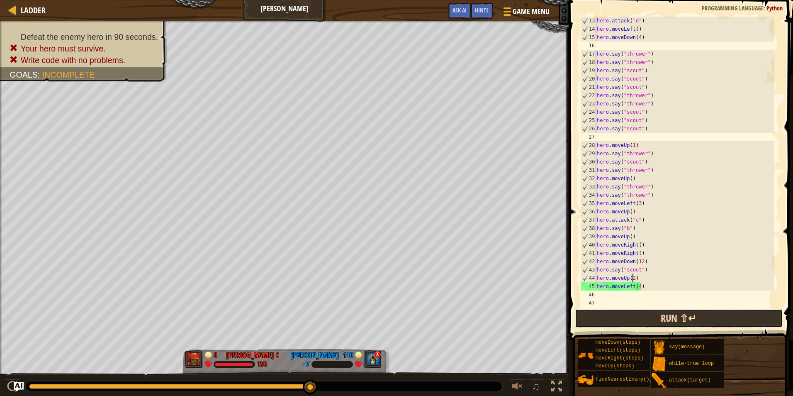
click at [620, 318] on button "Run ⇧↵" at bounding box center [679, 318] width 208 height 19
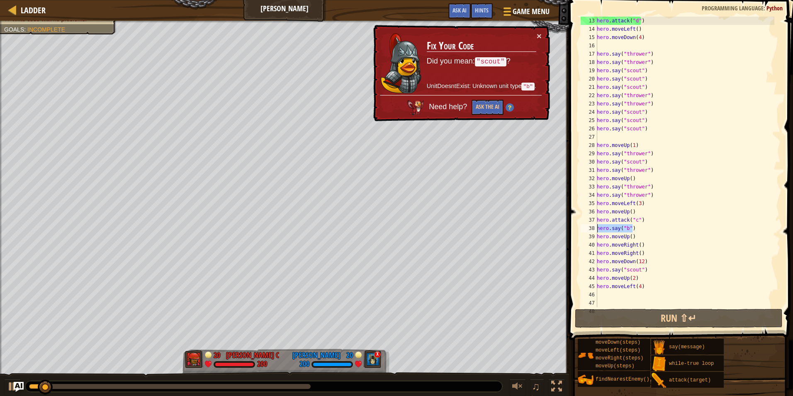
drag, startPoint x: 635, startPoint y: 229, endPoint x: 585, endPoint y: 229, distance: 50.2
click at [585, 230] on div "hero.moveUp(2) 13 14 15 16 17 18 19 20 21 22 23 24 25 26 27 28 29 30 31 32 33 3…" at bounding box center [680, 162] width 202 height 290
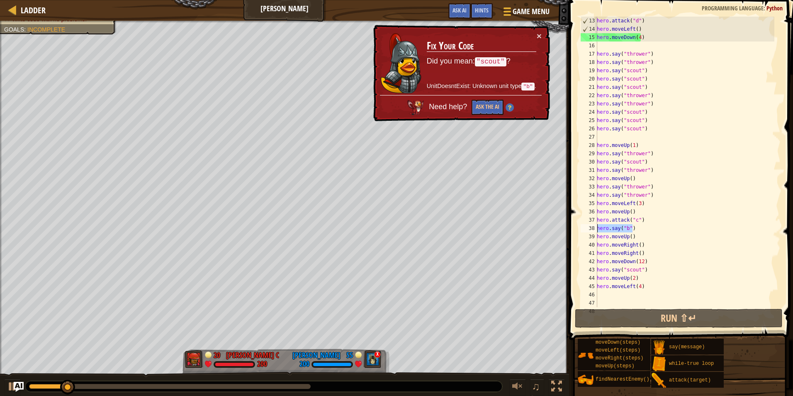
scroll to position [4, 0]
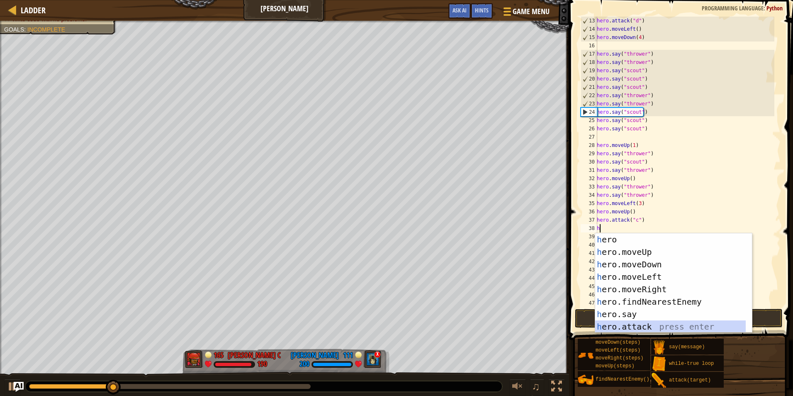
click at [643, 324] on div "h ero press enter h ero.moveUp press enter h ero.moveDown press enter h ero.mov…" at bounding box center [670, 295] width 151 height 124
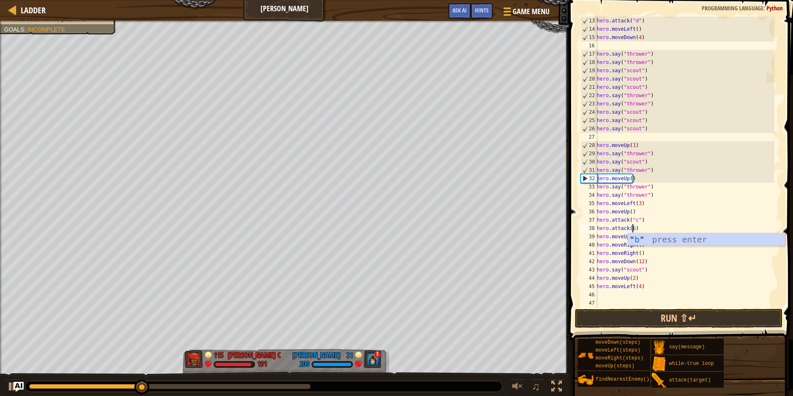
scroll to position [4, 2]
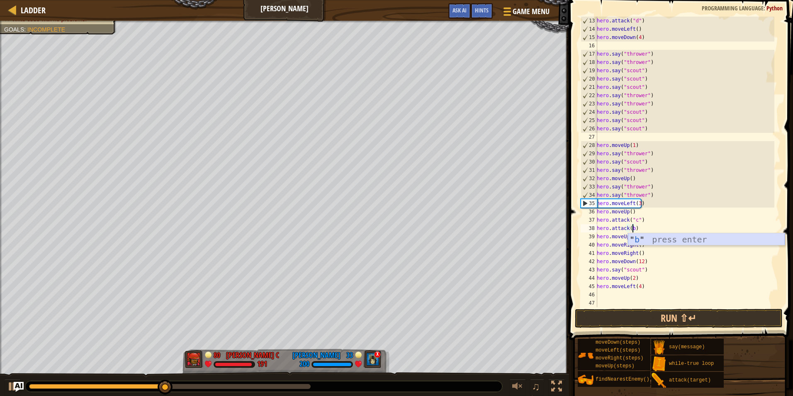
click at [657, 242] on div "" b " press enter" at bounding box center [706, 251] width 157 height 37
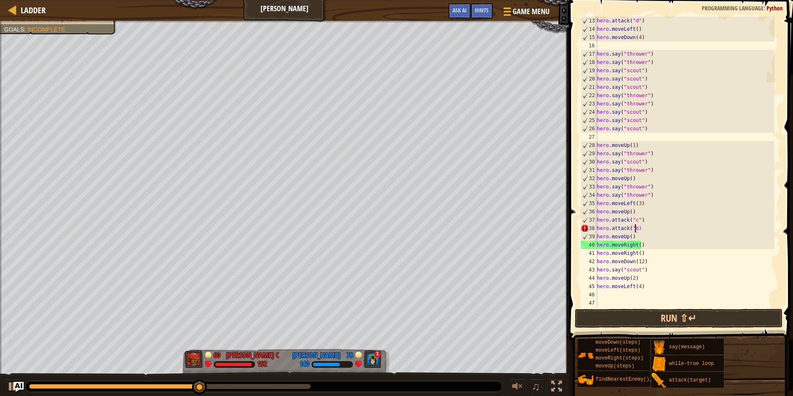
scroll to position [4, 3]
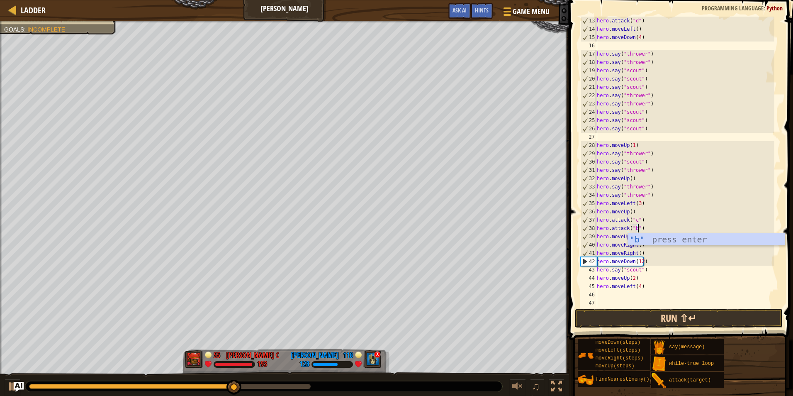
type textarea "hero.attack("b")"
click at [677, 319] on button "Run ⇧↵" at bounding box center [679, 318] width 208 height 19
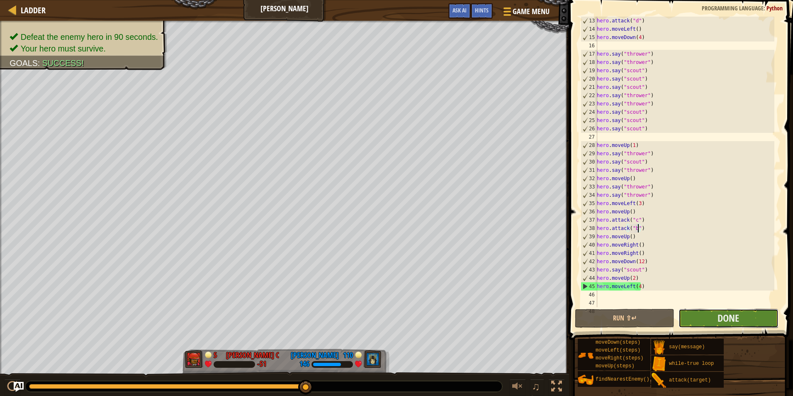
click at [688, 323] on button "Done" at bounding box center [728, 318] width 100 height 19
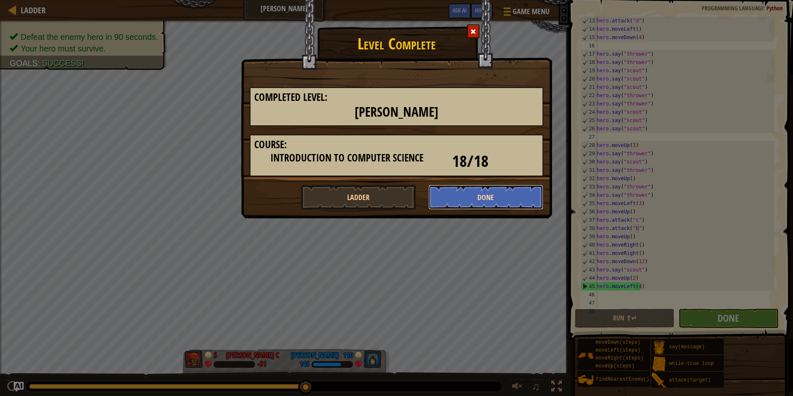
click at [476, 196] on button "Done" at bounding box center [485, 197] width 115 height 25
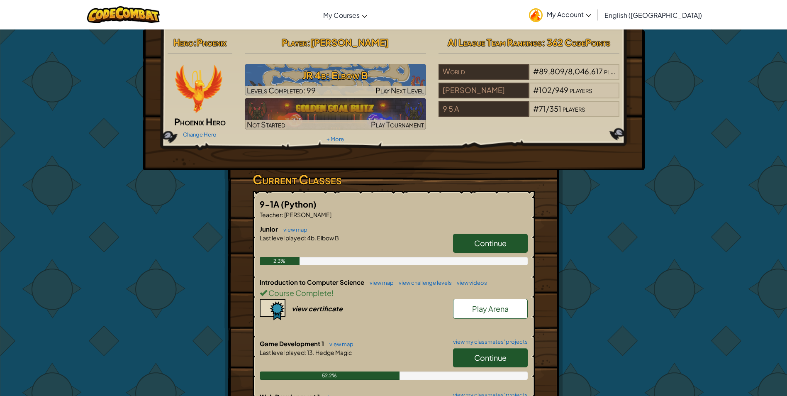
click at [492, 309] on span "Play Arena" at bounding box center [490, 309] width 36 height 10
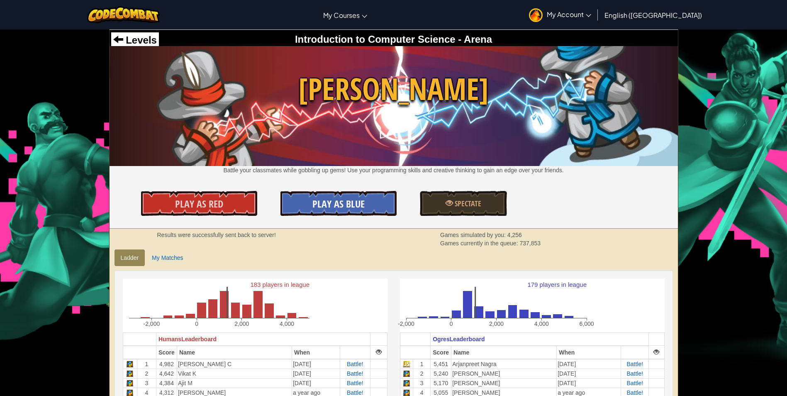
click at [318, 207] on span "Play As Blue" at bounding box center [338, 203] width 52 height 13
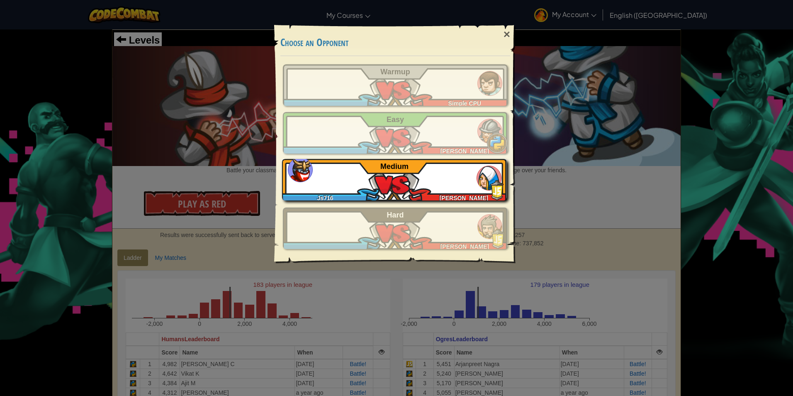
click at [449, 166] on div "Js716 [PERSON_NAME] Medium" at bounding box center [394, 179] width 225 height 41
